Goal: Navigation & Orientation: Find specific page/section

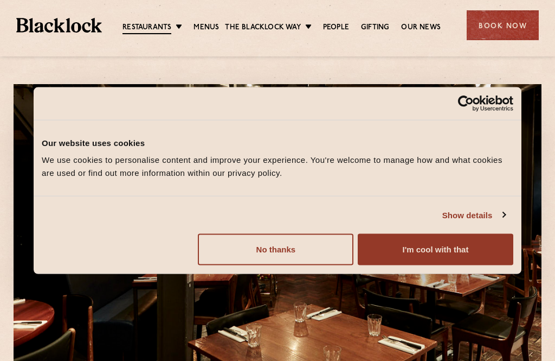
click at [445, 249] on button "I'm cool with that" at bounding box center [436, 249] width 156 height 31
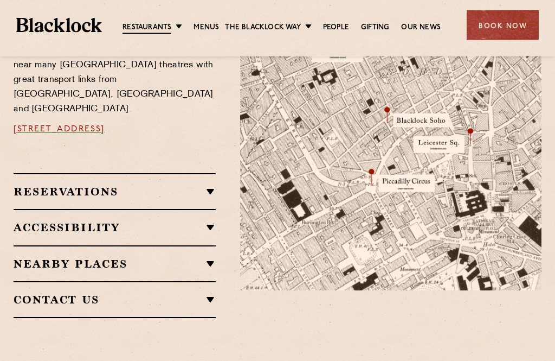
scroll to position [686, 0]
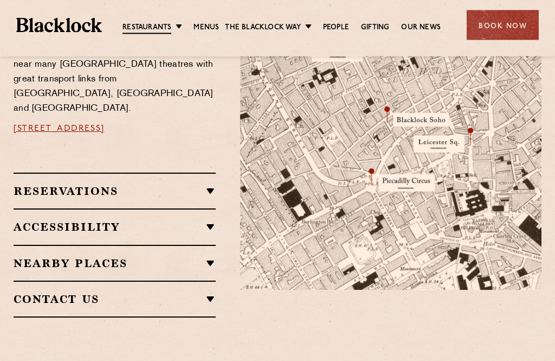
click at [231, 183] on div "Restaurant information Located in the heart of Soho near many West End theatres…" at bounding box center [118, 145] width 227 height 345
click at [217, 165] on div "Restaurant information Located in the heart of Soho near many West End theatres…" at bounding box center [118, 145] width 227 height 345
click at [217, 173] on div "Restaurant information Located in the heart of Soho near many West End theatres…" at bounding box center [118, 145] width 227 height 345
click at [68, 185] on h2 "Reservations" at bounding box center [115, 191] width 202 height 13
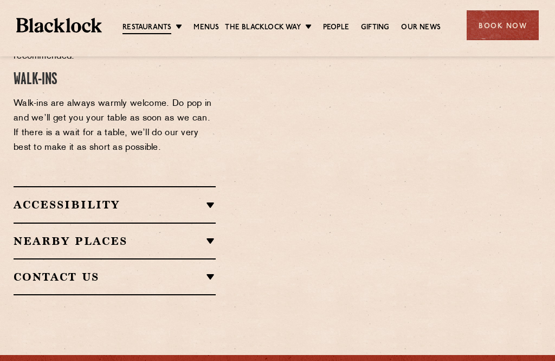
scroll to position [1066, 0]
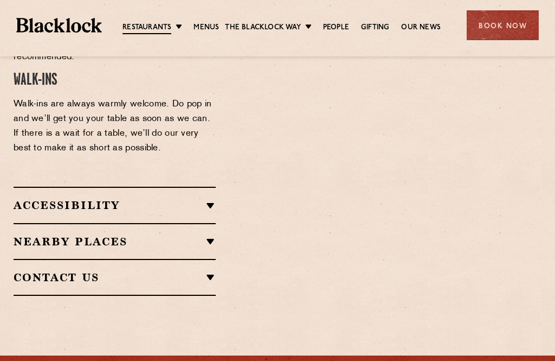
click at [209, 235] on h2 "Nearby Places" at bounding box center [115, 241] width 202 height 13
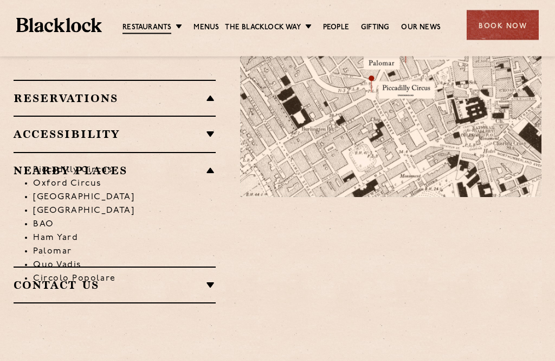
scroll to position [779, 0]
click at [212, 278] on h2 "Contact Us" at bounding box center [115, 284] width 202 height 13
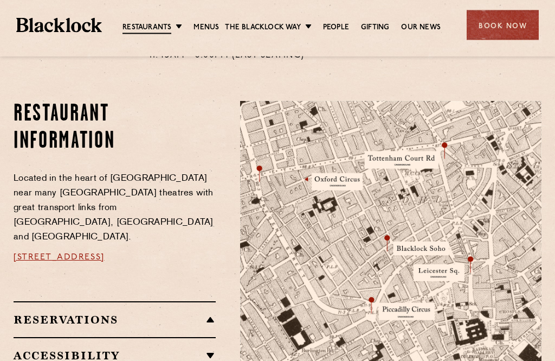
scroll to position [558, 0]
click at [0, 0] on link "Christmas" at bounding box center [0, 0] width 0 height 0
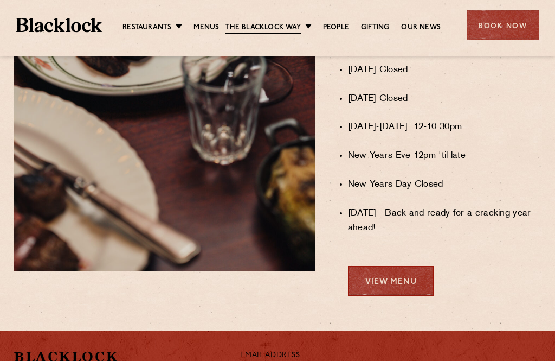
scroll to position [897, 0]
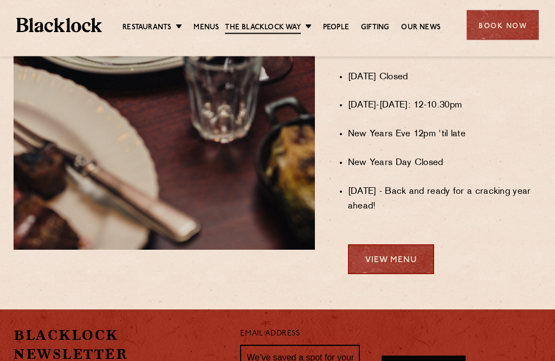
click at [399, 253] on link "View Menu" at bounding box center [391, 260] width 86 height 30
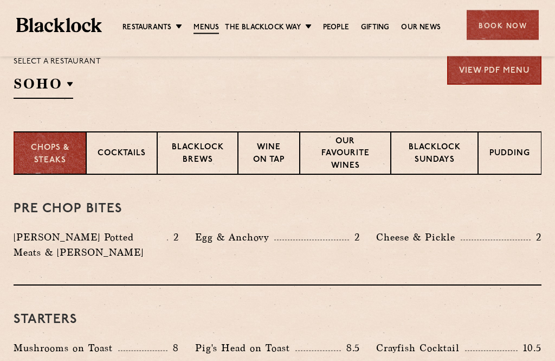
scroll to position [371, 0]
click at [443, 153] on p "Blacklock Sundays" at bounding box center [434, 154] width 65 height 25
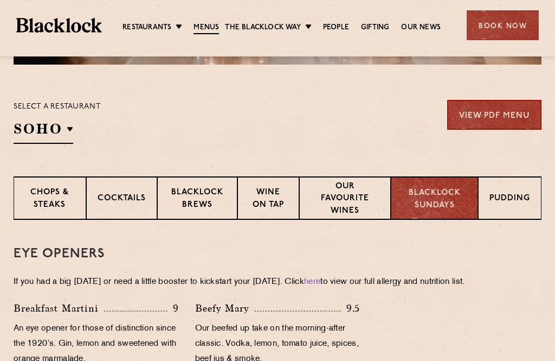
scroll to position [325, 0]
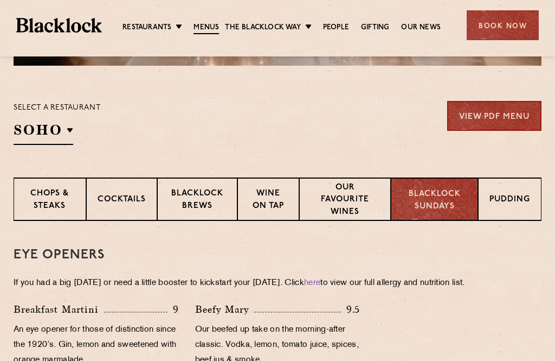
click at [492, 113] on link "View PDF Menu" at bounding box center [494, 116] width 94 height 30
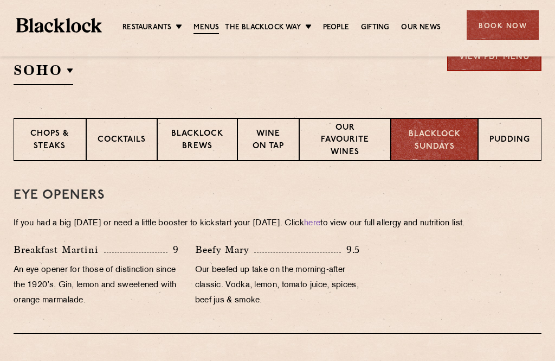
scroll to position [385, 0]
click at [522, 137] on p "Pudding" at bounding box center [510, 140] width 41 height 14
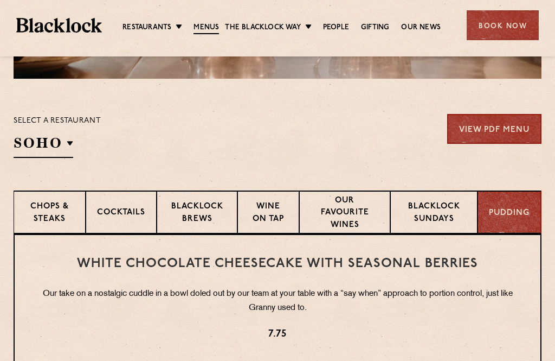
scroll to position [309, 0]
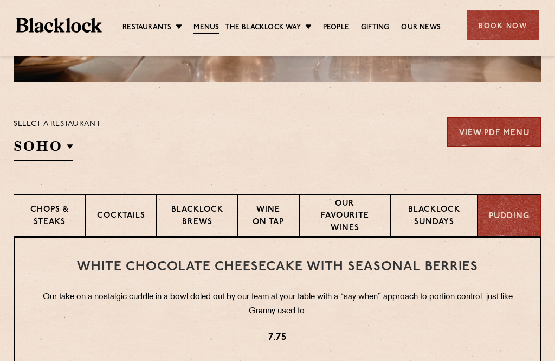
click at [353, 215] on p "Our favourite wines" at bounding box center [345, 217] width 69 height 38
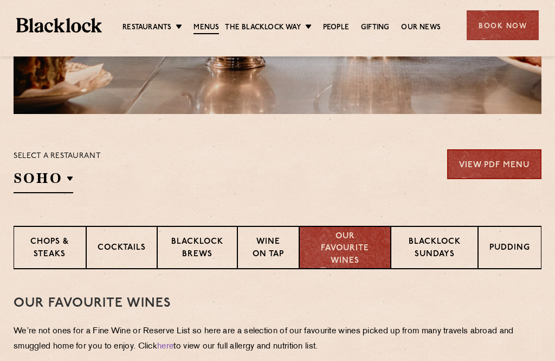
scroll to position [277, 0]
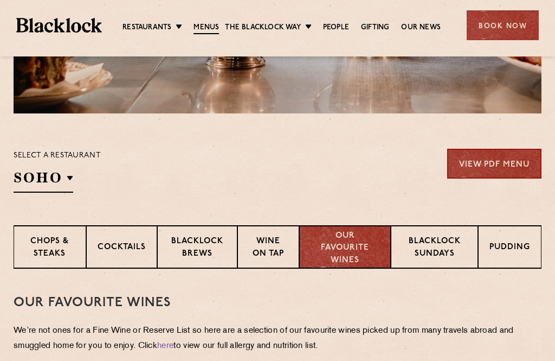
click at [278, 253] on p "Wine on Tap" at bounding box center [268, 247] width 39 height 25
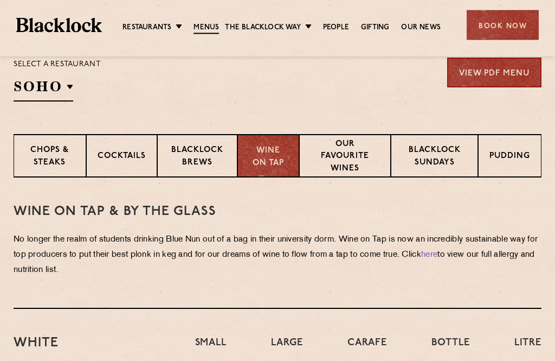
scroll to position [384, 0]
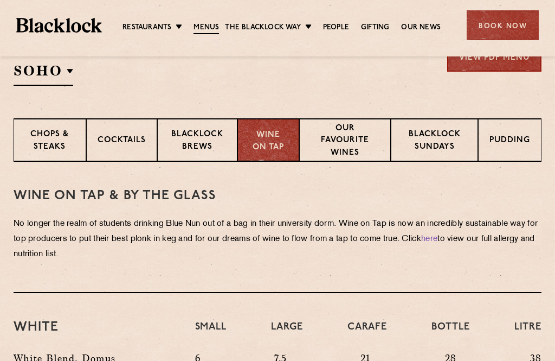
click at [202, 138] on p "Blacklock Brews" at bounding box center [198, 141] width 58 height 25
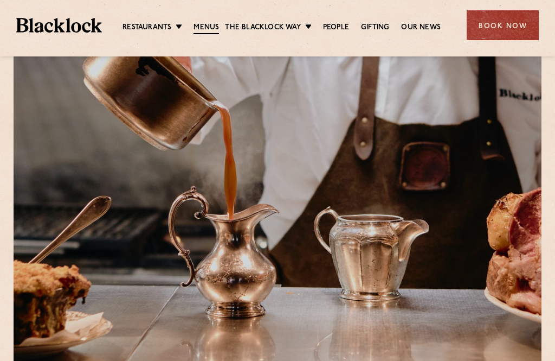
scroll to position [0, 0]
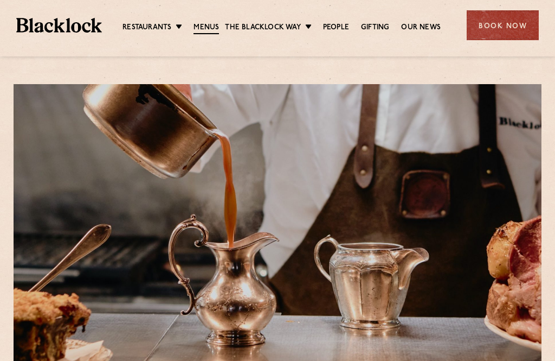
click at [0, 0] on link "Butcher Price [DATE]" at bounding box center [0, 0] width 0 height 0
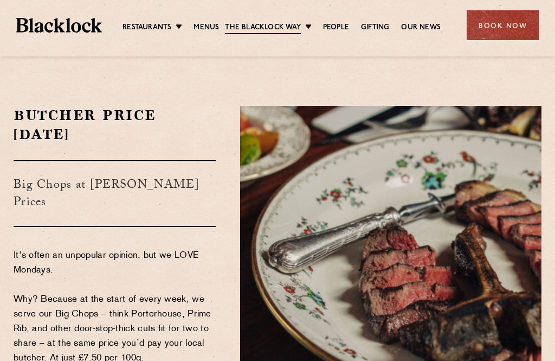
click at [346, 22] on link "People" at bounding box center [336, 27] width 26 height 11
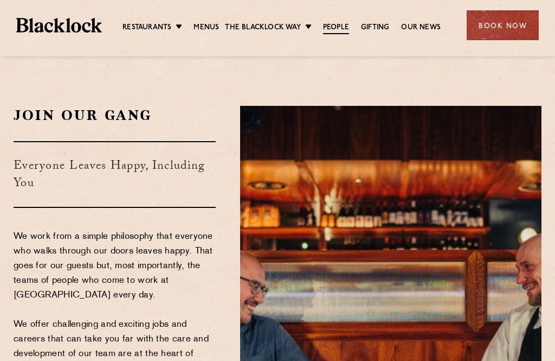
click at [383, 30] on link "Gifting" at bounding box center [375, 27] width 28 height 11
click at [429, 28] on link "Our News" at bounding box center [421, 27] width 40 height 11
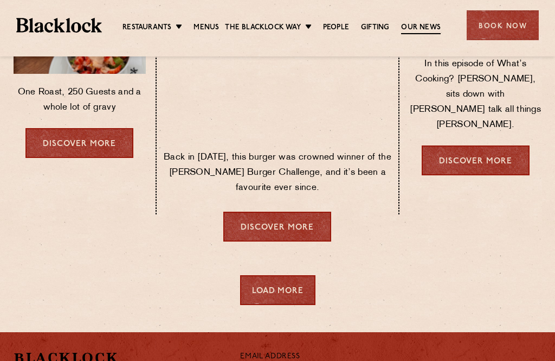
scroll to position [598, 0]
click at [292, 212] on link "Discover more" at bounding box center [277, 227] width 108 height 30
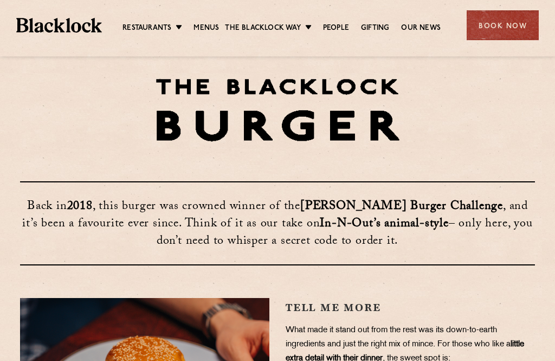
click at [181, 19] on ul "Restaurants Soho City Shoreditch Covent Garden Canary Wharf Manchester Birmingh…" at bounding box center [282, 25] width 360 height 16
click at [0, 0] on link "Canary Wharf" at bounding box center [0, 0] width 0 height 0
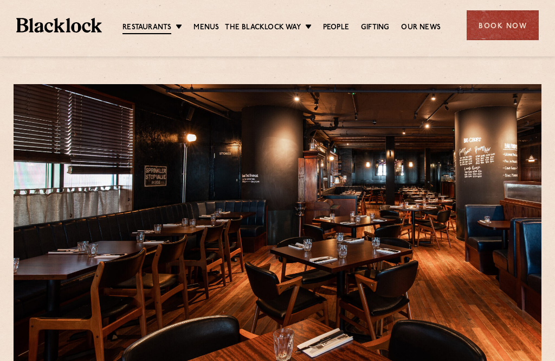
click at [0, 0] on link "Soho" at bounding box center [0, 0] width 0 height 0
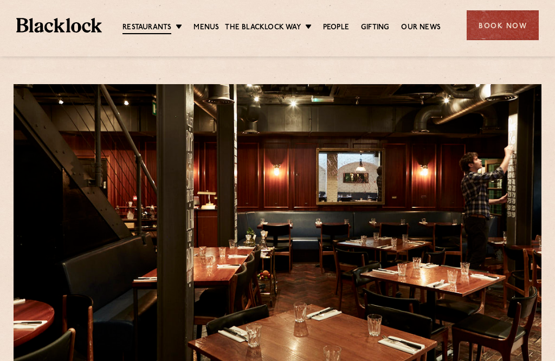
click at [0, 0] on link "City" at bounding box center [0, 0] width 0 height 0
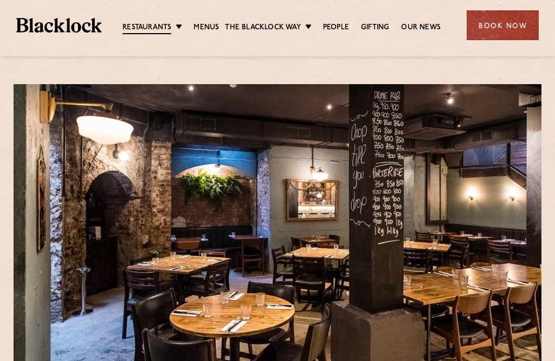
click at [0, 0] on link "Shoreditch" at bounding box center [0, 0] width 0 height 0
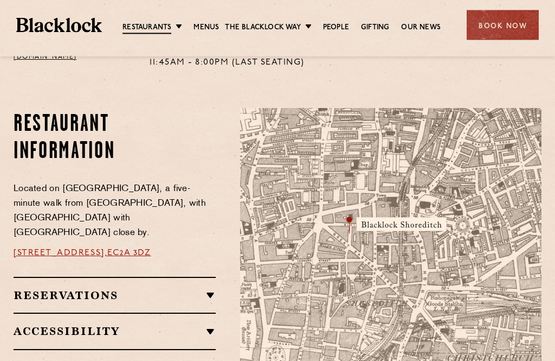
scroll to position [565, 0]
click at [0, 0] on link "Covent Garden" at bounding box center [0, 0] width 0 height 0
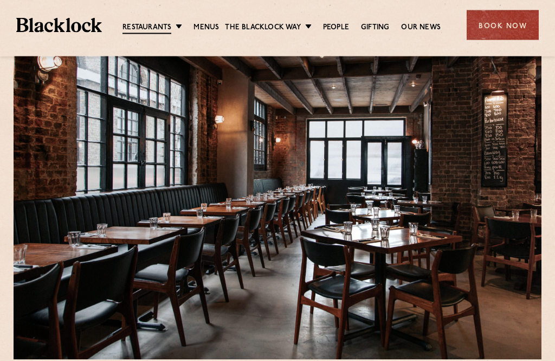
scroll to position [0, 0]
